Goal: Task Accomplishment & Management: Use online tool/utility

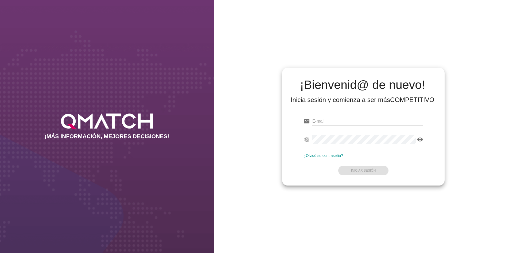
type input "[EMAIL_ADDRESS][DOMAIN_NAME]"
click at [288, 163] on form "email [EMAIL_ADDRESS][DOMAIN_NAME] fingerprint visibility ¿Olvidó su contraseña…" at bounding box center [364, 145] width 120 height 63
click at [288, 168] on strong "Iniciar Sesión" at bounding box center [363, 170] width 25 height 4
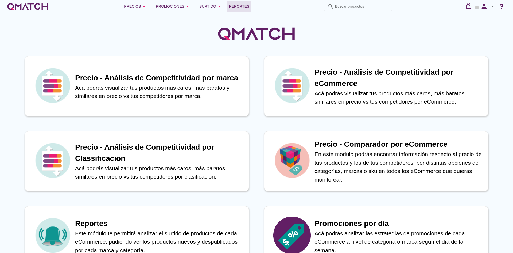
click at [243, 7] on span "Reportes" at bounding box center [239, 6] width 21 height 6
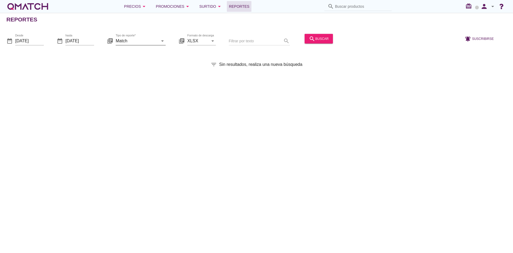
click at [164, 39] on icon "arrow_drop_down" at bounding box center [162, 40] width 6 height 6
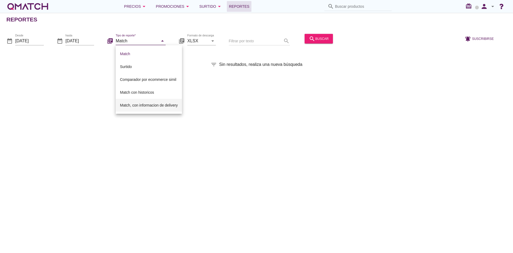
click at [154, 107] on div "Match, con informacion de delivery" at bounding box center [149, 105] width 58 height 6
type input "Match, con informacion de delivery"
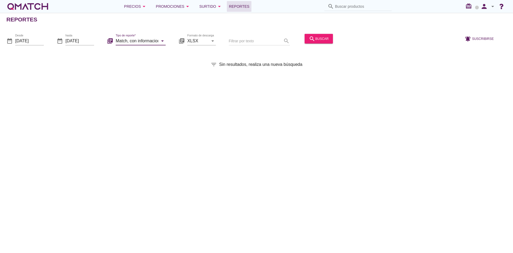
click at [288, 32] on div "date_range Desde [DATE] date_range hasta [DATE] library_books Tipo de reporte* …" at bounding box center [256, 39] width 513 height 22
click at [288, 40] on div "search buscar" at bounding box center [319, 38] width 20 height 6
click at [155, 41] on input "Match, con informacion de delivery" at bounding box center [137, 40] width 43 height 9
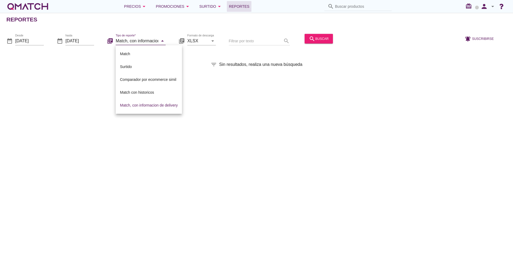
click at [11, 40] on icon "date_range" at bounding box center [9, 40] width 6 height 6
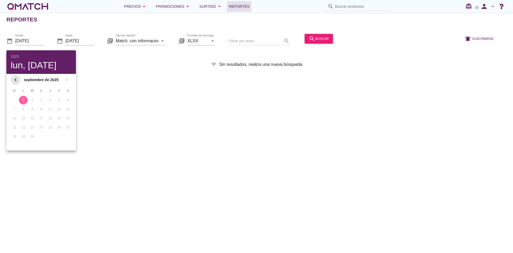
click at [15, 80] on icon "chevron_left" at bounding box center [15, 79] width 6 height 6
click at [13, 136] on div "24" at bounding box center [14, 136] width 9 height 5
type input "[DATE]"
click at [288, 34] on button "search buscar" at bounding box center [319, 39] width 28 height 10
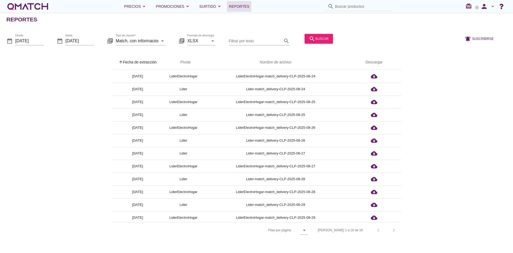
click at [288, 226] on div "[PERSON_NAME] 1 a 16 de 16 chevron_left chevron_right" at bounding box center [356, 229] width 90 height 13
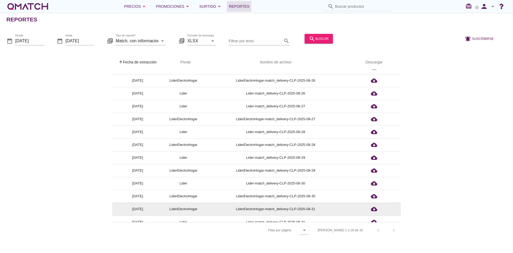
scroll to position [53, 0]
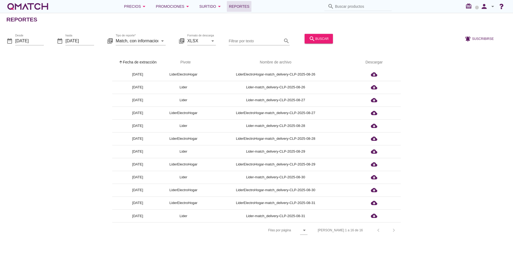
click at [288, 111] on div "arrow_upward Fecha de extracción arrow_upward Pivote Nombre de archivo Descarga…" at bounding box center [256, 146] width 500 height 183
click at [288, 128] on div "arrow_upward Fecha de extracción arrow_upward Pivote Nombre de archivo Descarga…" at bounding box center [256, 146] width 500 height 183
